Goal: Information Seeking & Learning: Learn about a topic

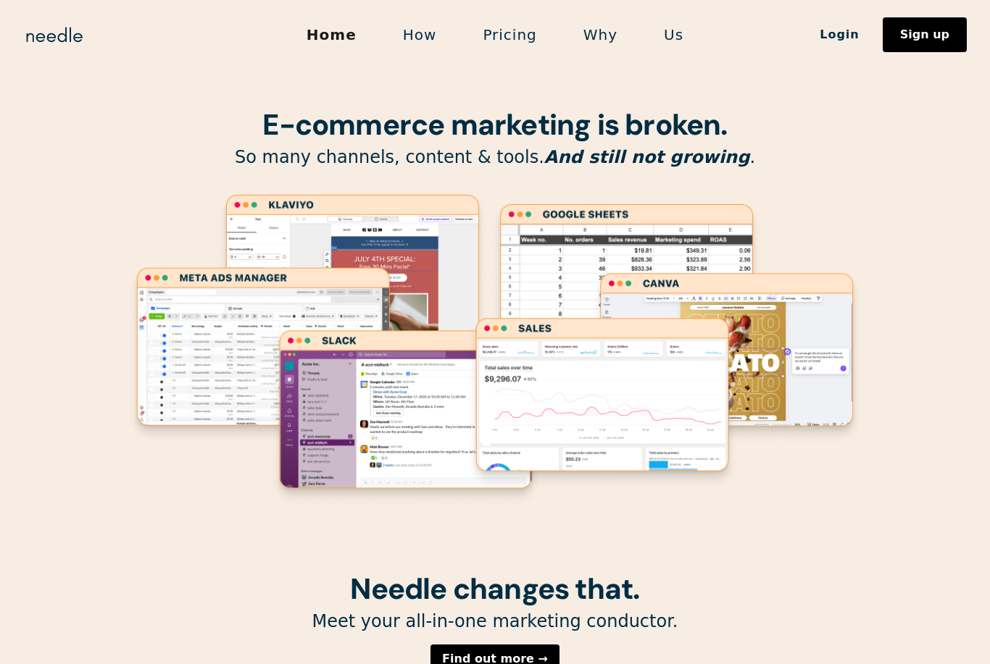
scroll to position [102, 0]
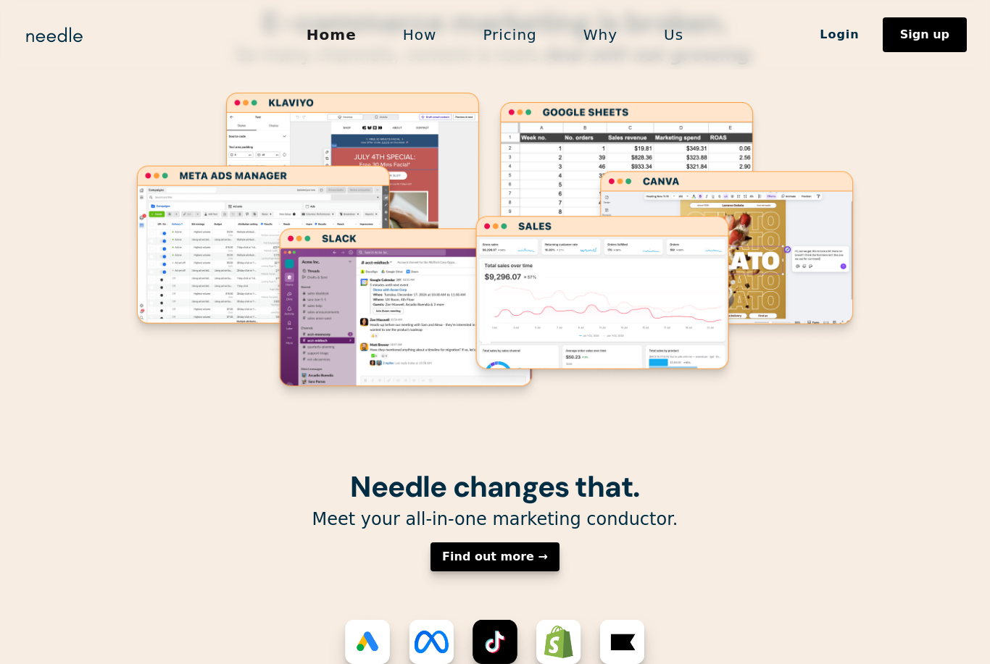
click at [490, 554] on div "Find out more →" at bounding box center [495, 557] width 106 height 12
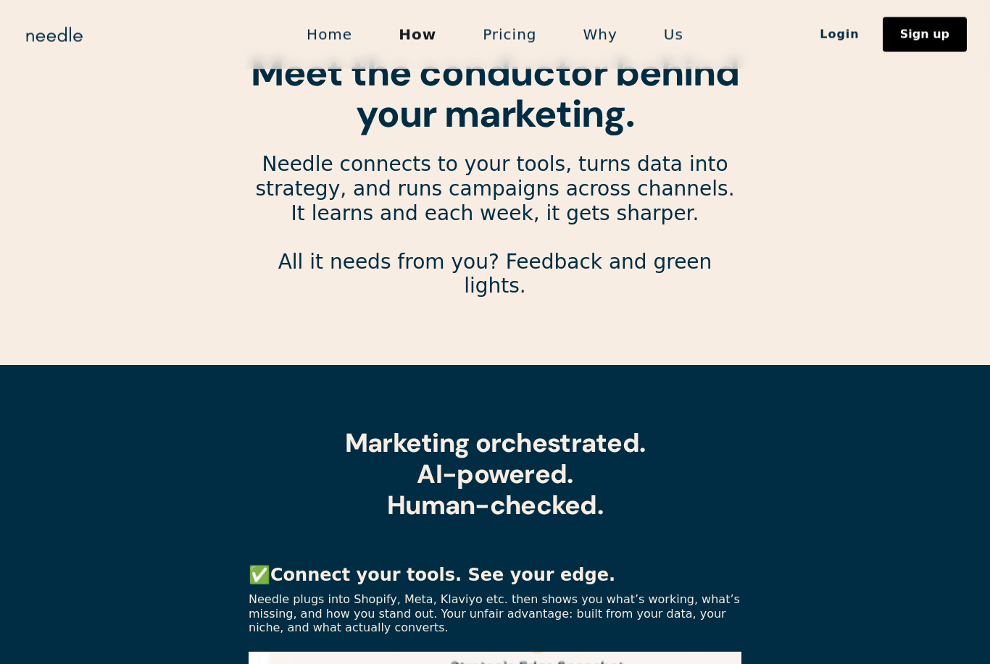
scroll to position [35, 0]
click at [510, 36] on link "Pricing" at bounding box center [509, 35] width 100 height 30
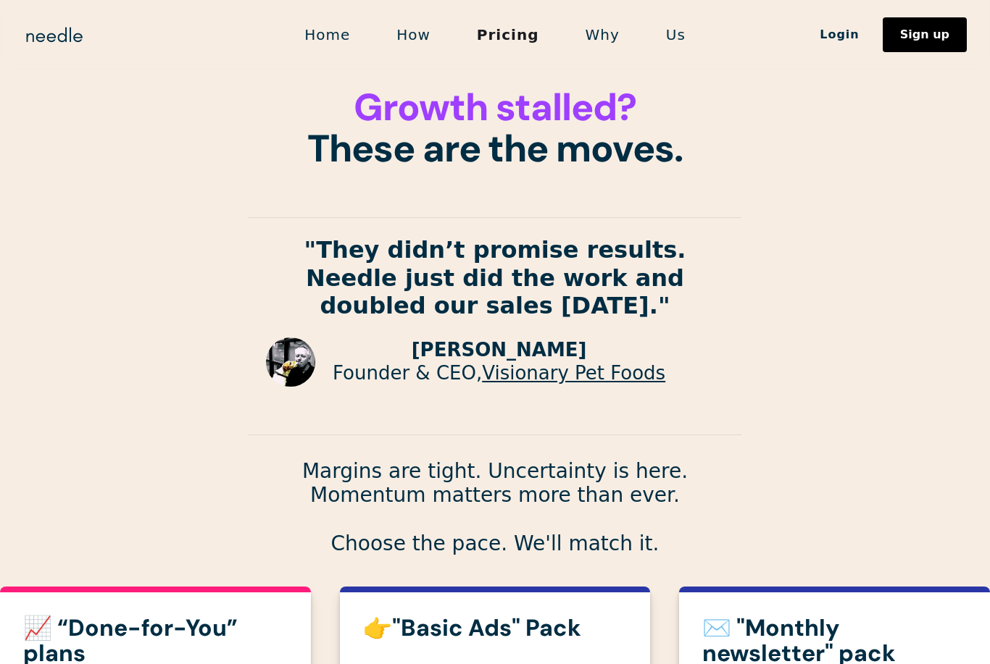
click at [425, 39] on link "How" at bounding box center [413, 35] width 80 height 30
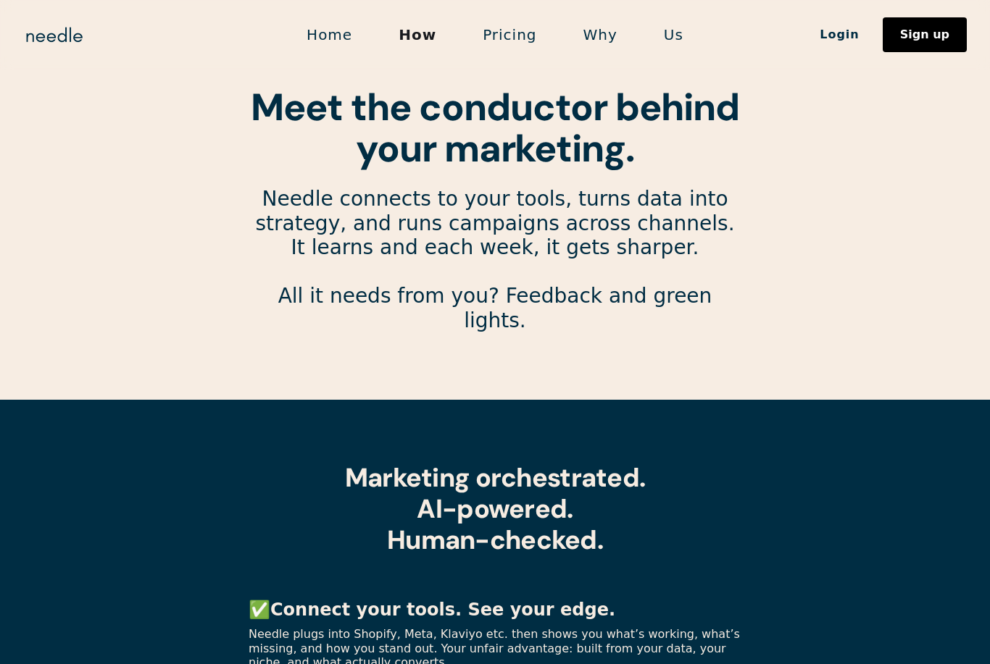
click at [501, 43] on link "Pricing" at bounding box center [509, 35] width 100 height 30
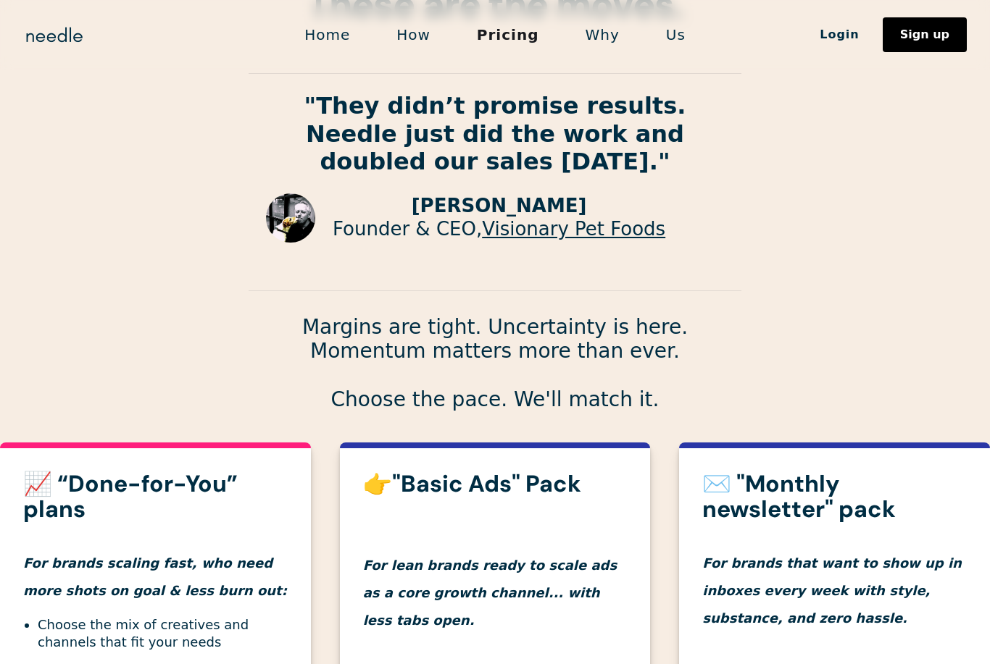
scroll to position [135, 0]
